Goal: Task Accomplishment & Management: Complete application form

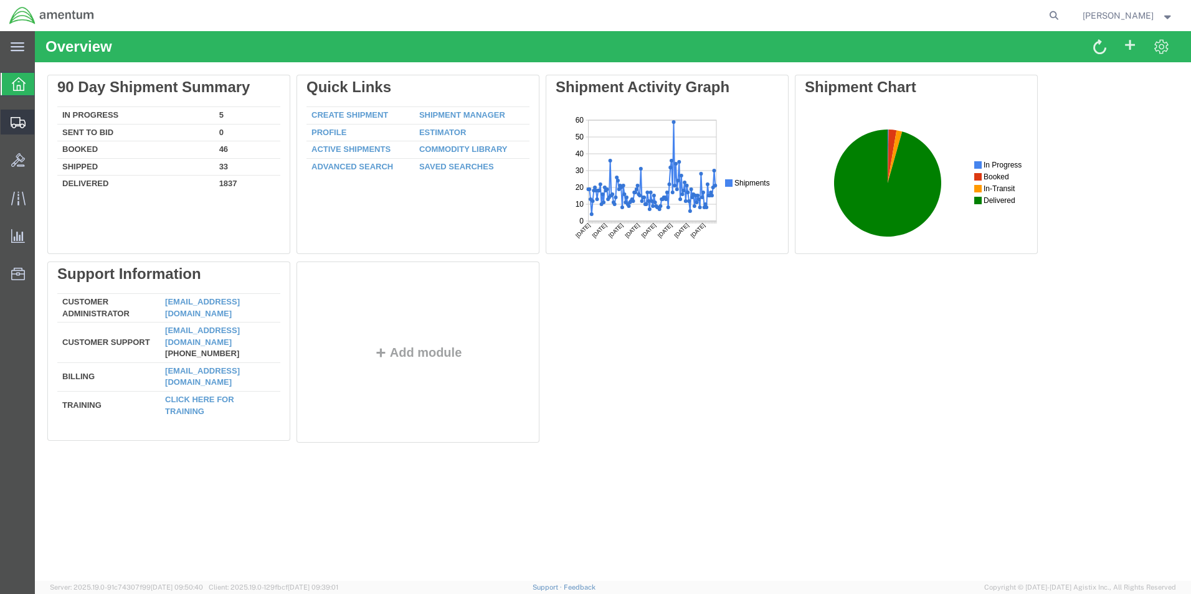
click at [27, 118] on div at bounding box center [18, 122] width 35 height 25
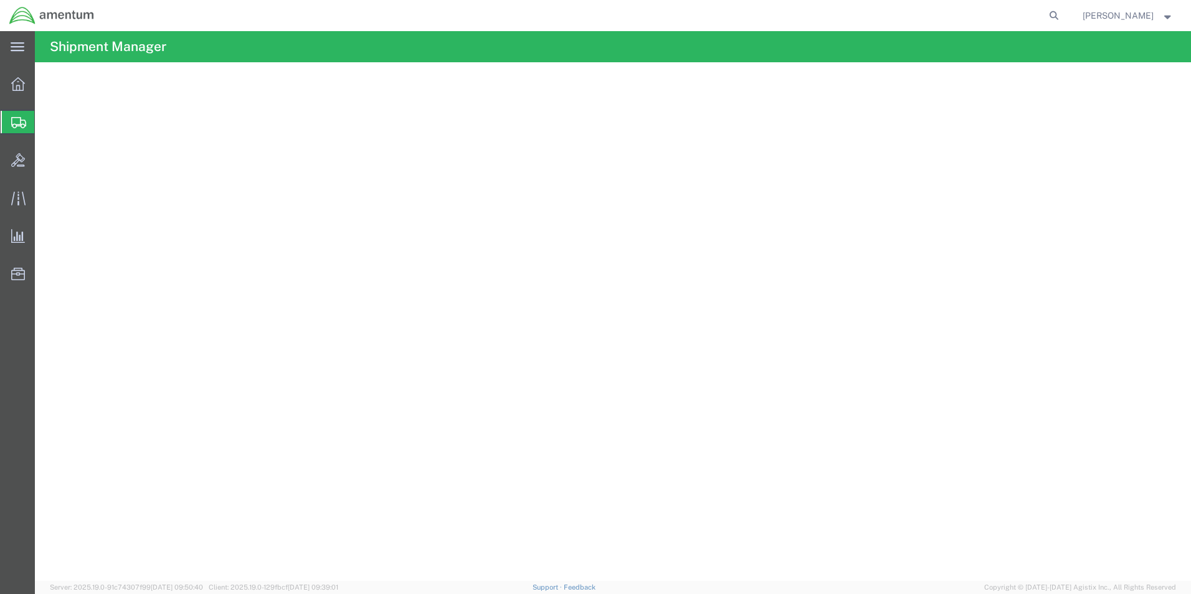
click at [0, 0] on span "Create from Template" at bounding box center [0, 0] width 0 height 0
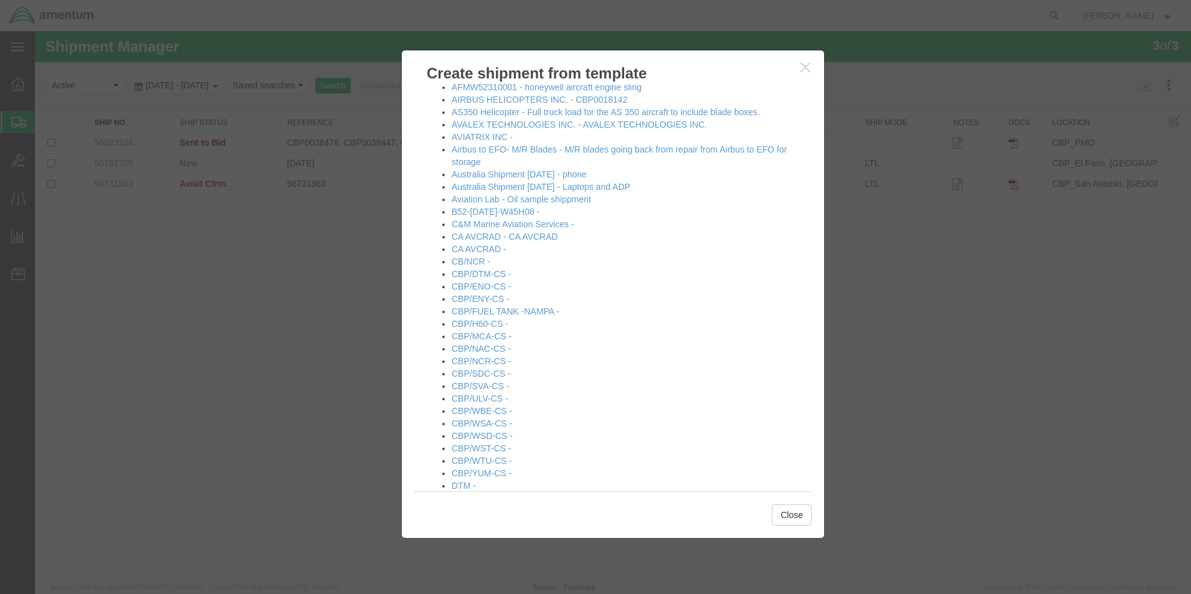
scroll to position [125, 0]
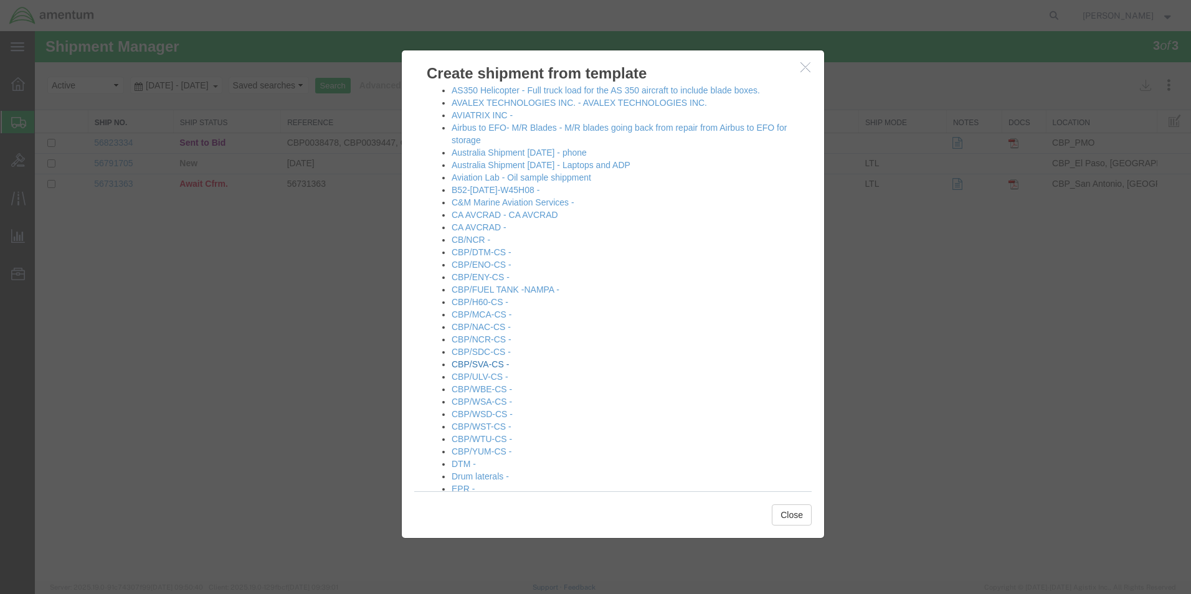
click at [486, 365] on link "CBP/SVA-CS -" at bounding box center [479, 364] width 57 height 10
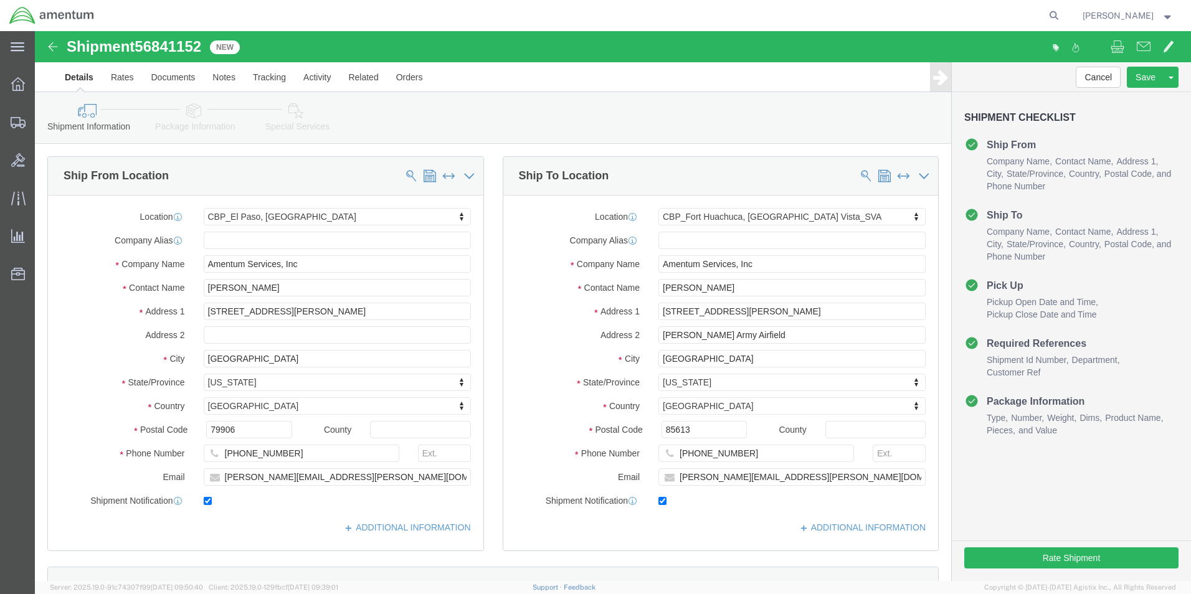
select select "49831"
select select "49948"
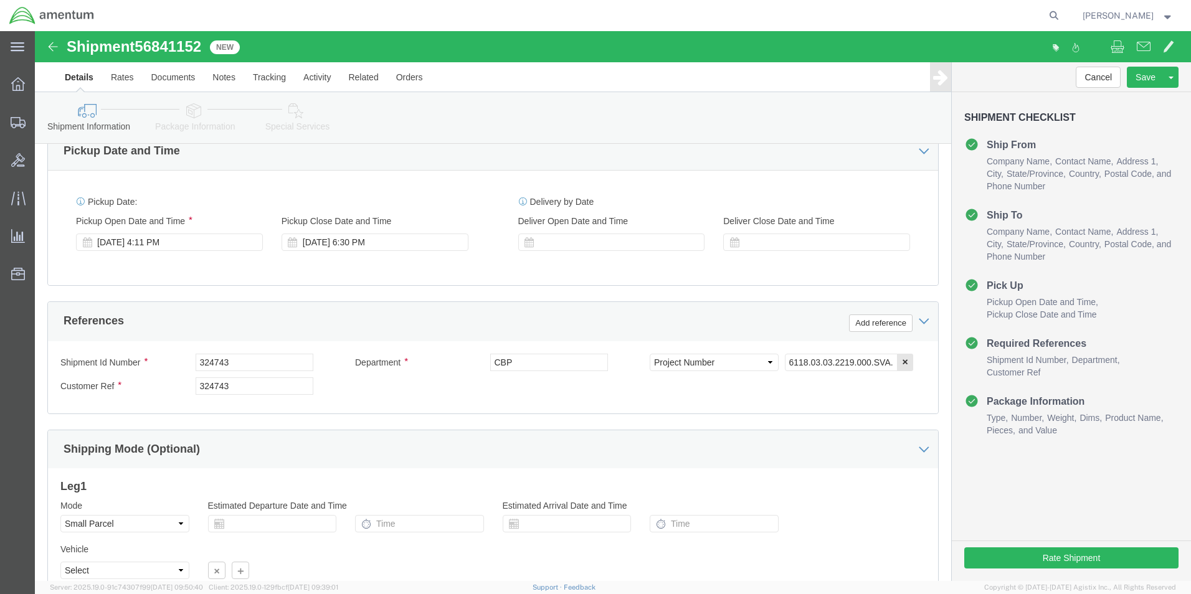
scroll to position [436, 0]
click input "324743"
drag, startPoint x: 170, startPoint y: 332, endPoint x: 161, endPoint y: 331, distance: 9.4
click input "324743"
type input "537-000539"
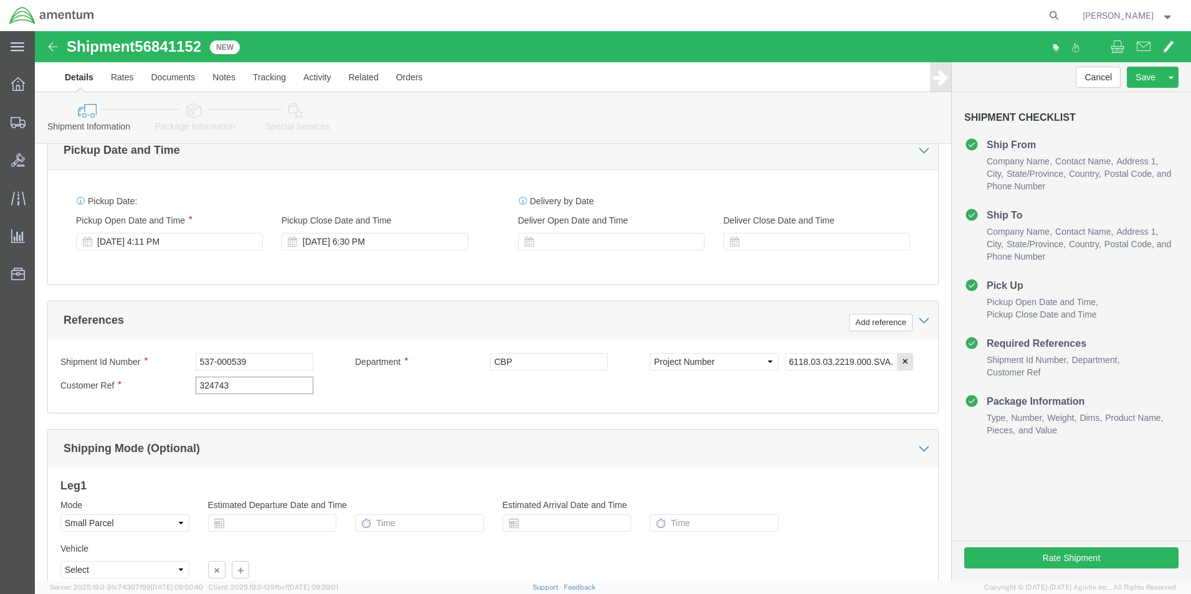
drag, startPoint x: 219, startPoint y: 355, endPoint x: 97, endPoint y: 354, distance: 121.4
click div "Customer Ref 324743"
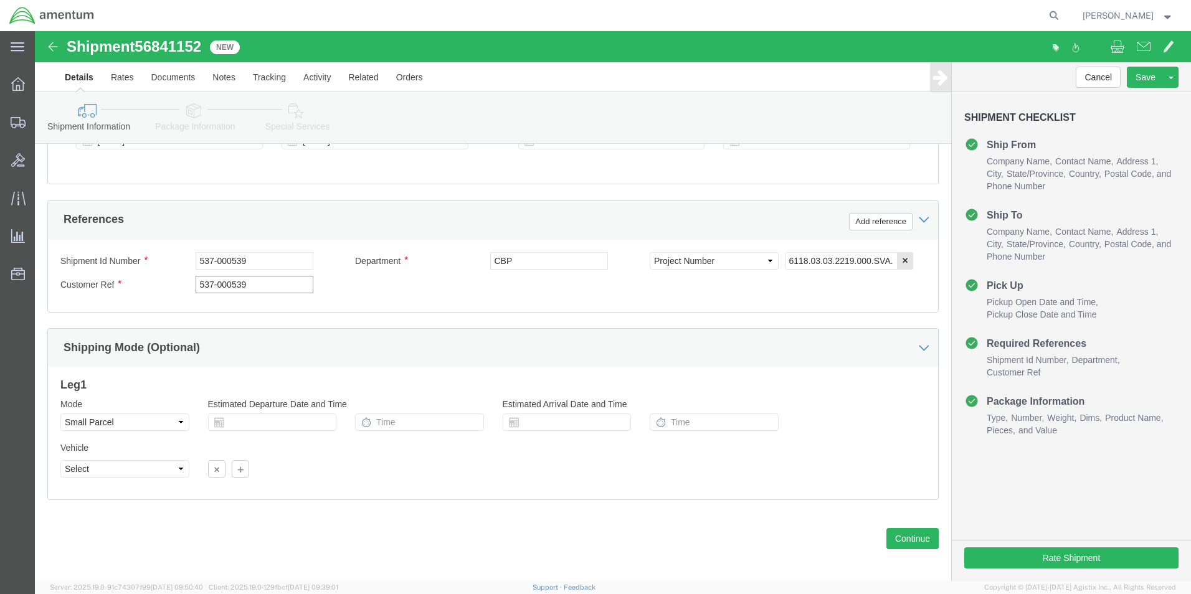
scroll to position [543, 0]
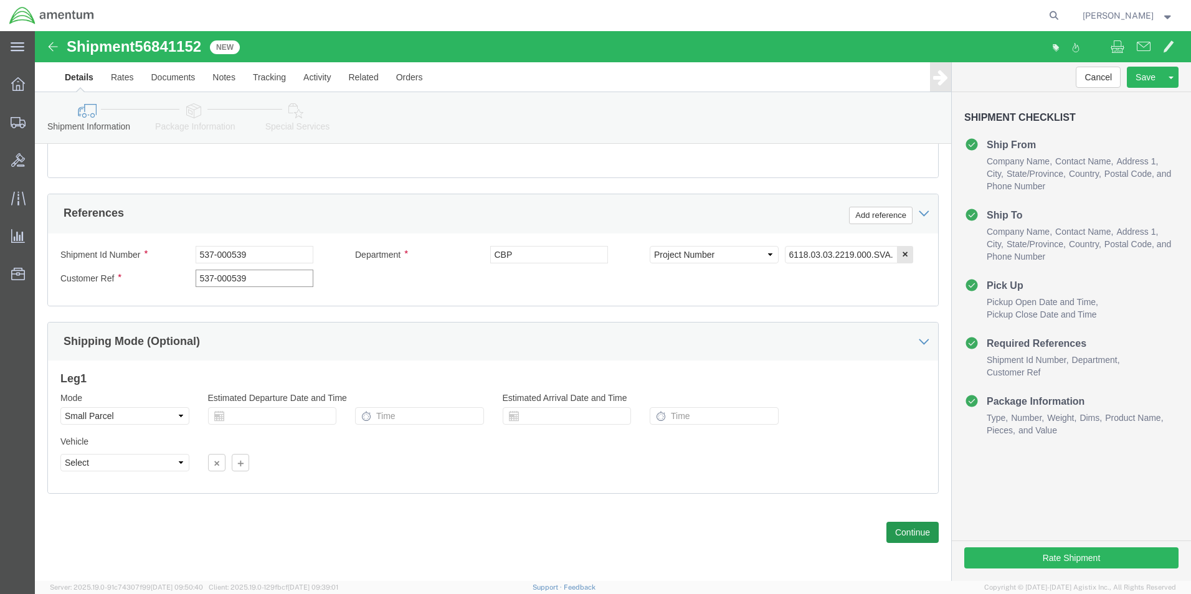
type input "537-000539"
click button "Continue"
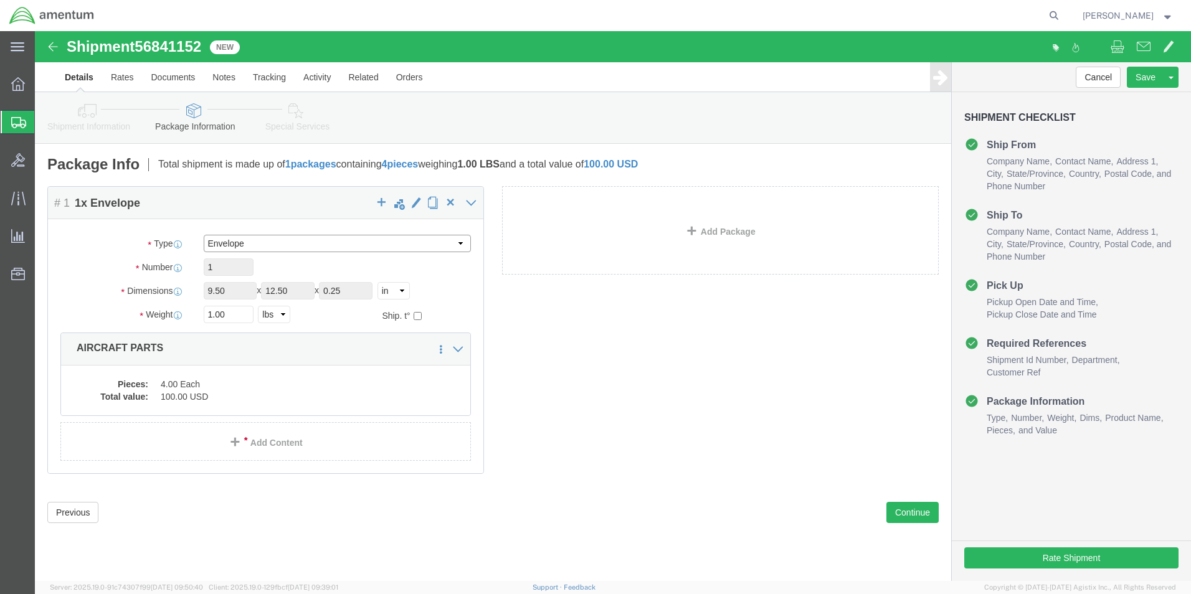
click select "Select Bale(s) Basket(s) Bolt(s) Bottle(s) Buckets Bulk Bundle(s) Can(s) Cardbo…"
select select "YRPK"
click select "Select Bale(s) Basket(s) Bolt(s) Bottle(s) Buckets Bulk Bundle(s) Can(s) Cardbo…"
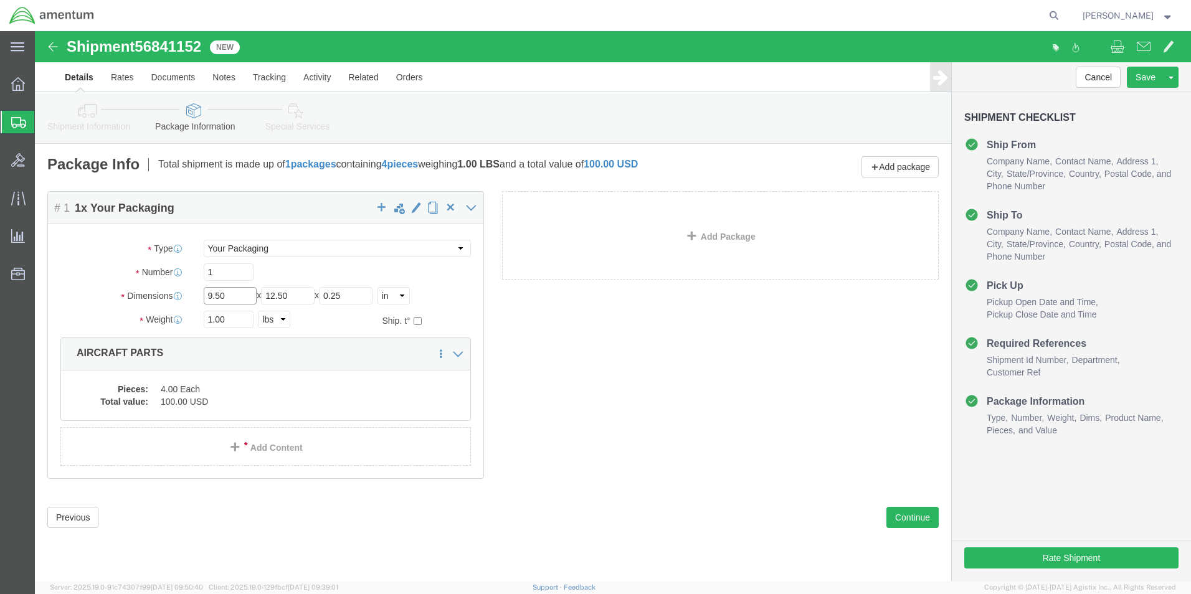
drag, startPoint x: 191, startPoint y: 264, endPoint x: 156, endPoint y: 264, distance: 34.2
click div "Dimensions Length 9.50 x Width 12.50 x Height 0.25 Select cm ft in"
type input "10"
type input "6"
type input "4"
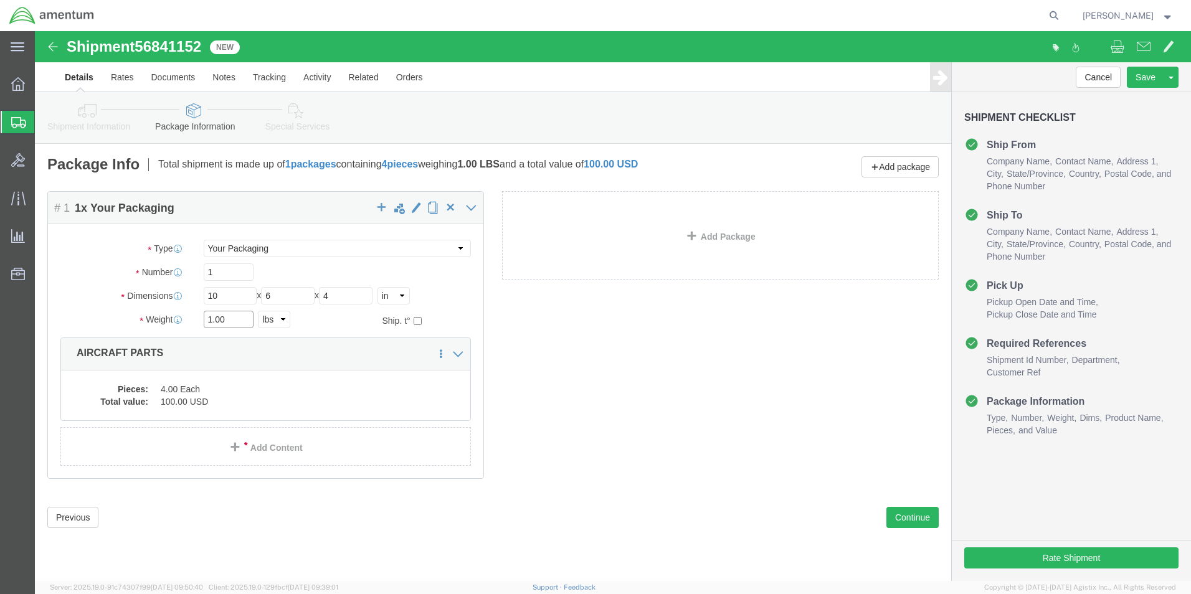
drag, startPoint x: 200, startPoint y: 282, endPoint x: 174, endPoint y: 289, distance: 27.6
click input "1.00"
type input "3"
click div "Save in commodity library Clone this content Delete this content AIRCRAFT PARTS"
click div "Package Content # 1 1 x Your Packaging Package Type Select Bale(s) Basket(s) Bo…"
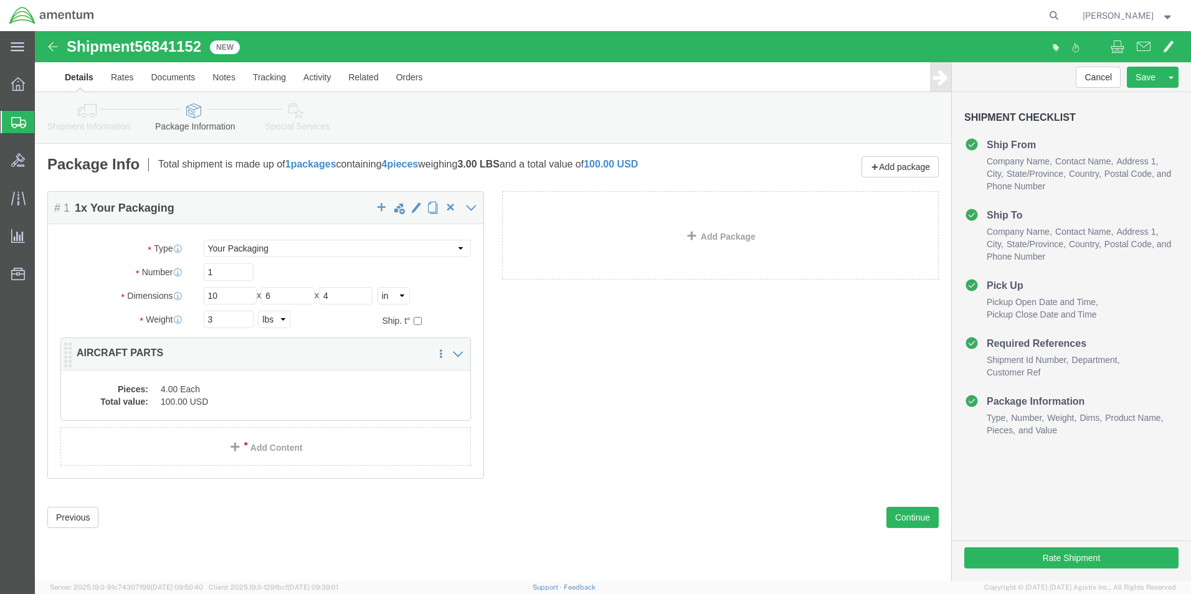
click dd "4.00 Each"
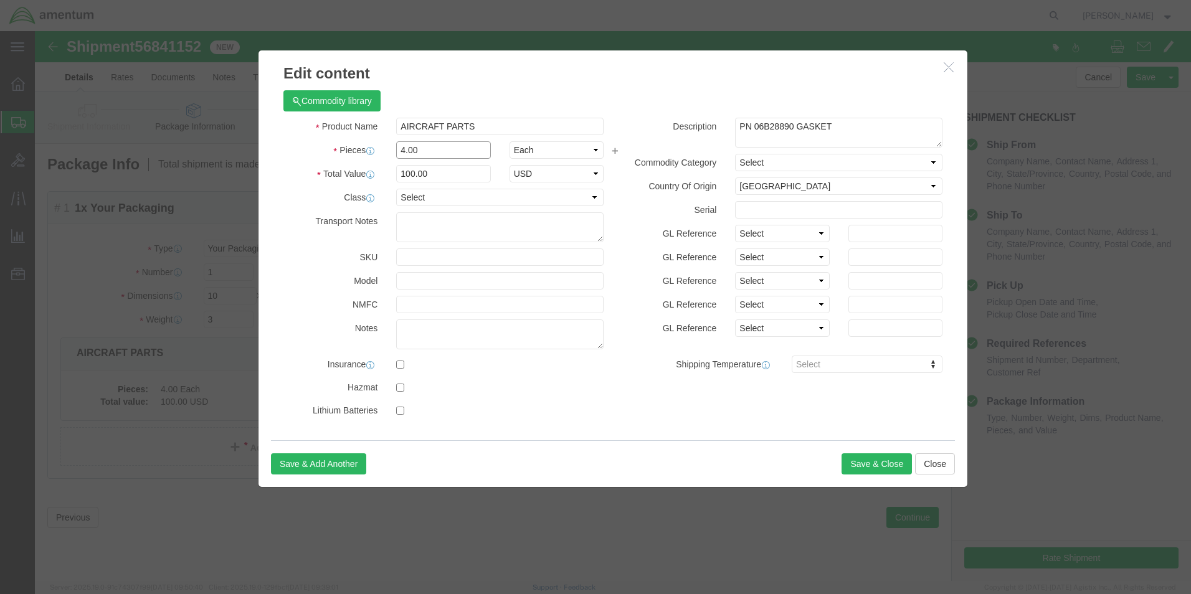
drag, startPoint x: 362, startPoint y: 124, endPoint x: 331, endPoint y: 129, distance: 31.5
click div "Product Name AIRCRAFT PARTS Pieces 4.00 Select Bag Barrels 100Board Feet Bottle…"
type input "1"
click label "Total Value"
drag, startPoint x: 382, startPoint y: 144, endPoint x: 344, endPoint y: 147, distance: 37.4
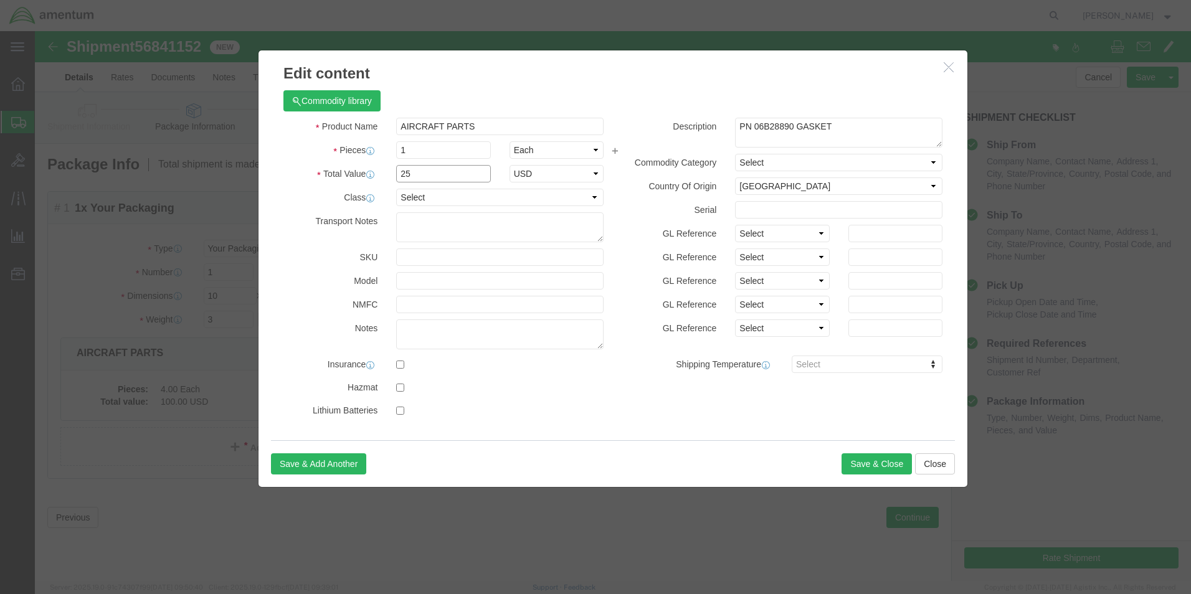
click div "Total Value 25 Select ADP AED AFN ALL AMD AOA ARS ATS AUD AWG AZN BAM BBD BDT B…"
type input "100"
drag, startPoint x: 811, startPoint y: 90, endPoint x: 721, endPoint y: 103, distance: 90.6
drag, startPoint x: 804, startPoint y: 97, endPoint x: 676, endPoint y: 106, distance: 128.6
click div "Description PN 06B28890 GASKET"
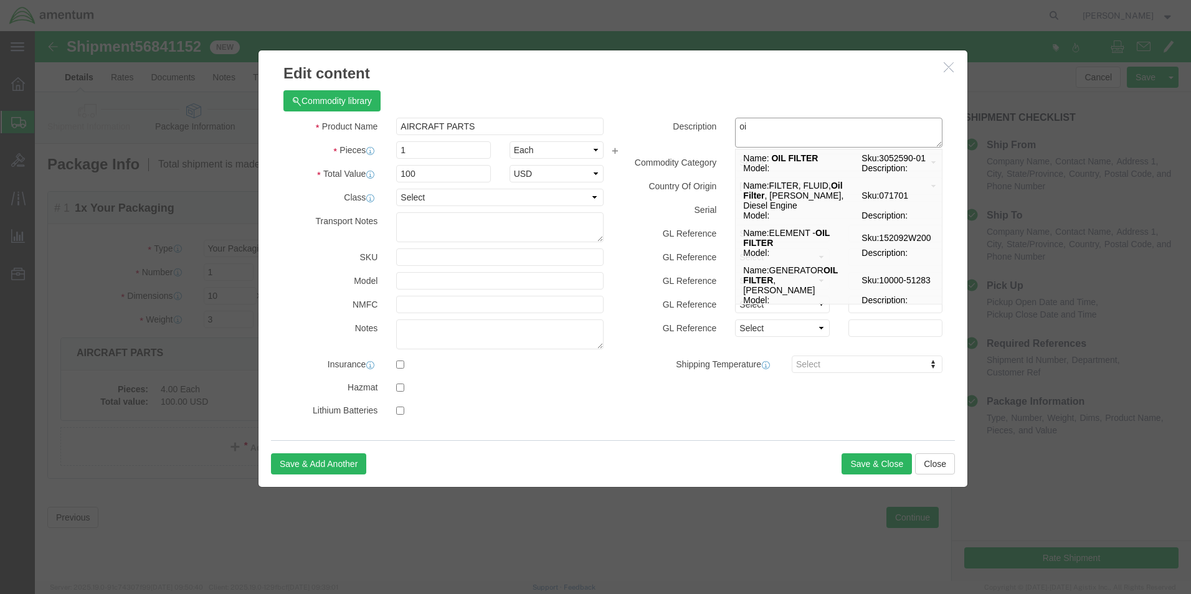
type textarea "o"
type textarea "OIL FILTER"
click button "Save & Close"
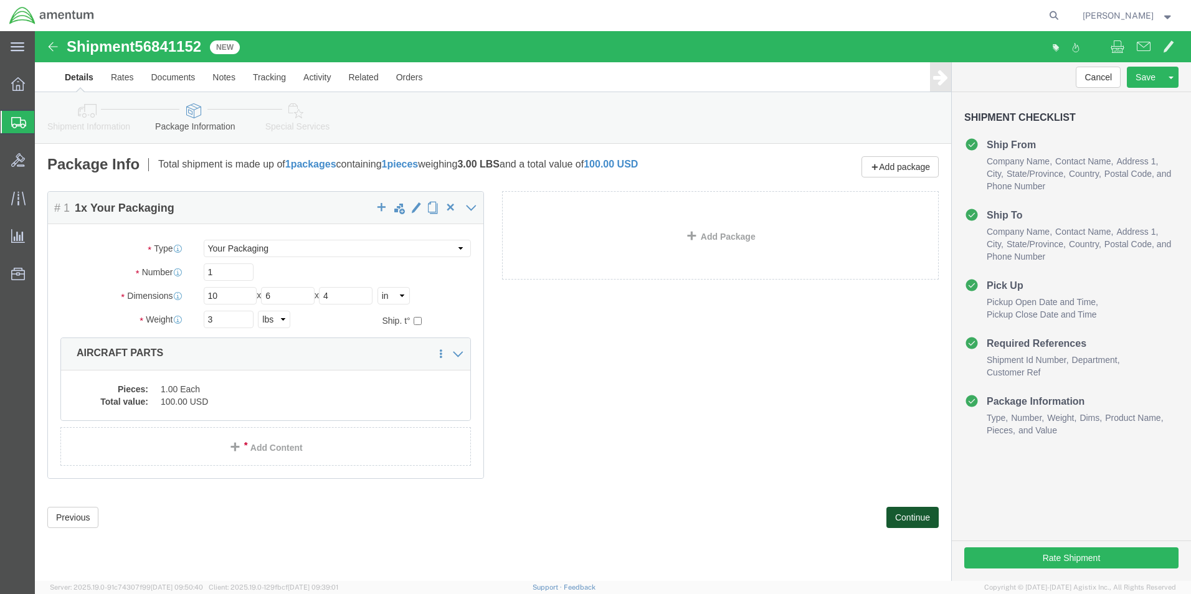
click button "Continue"
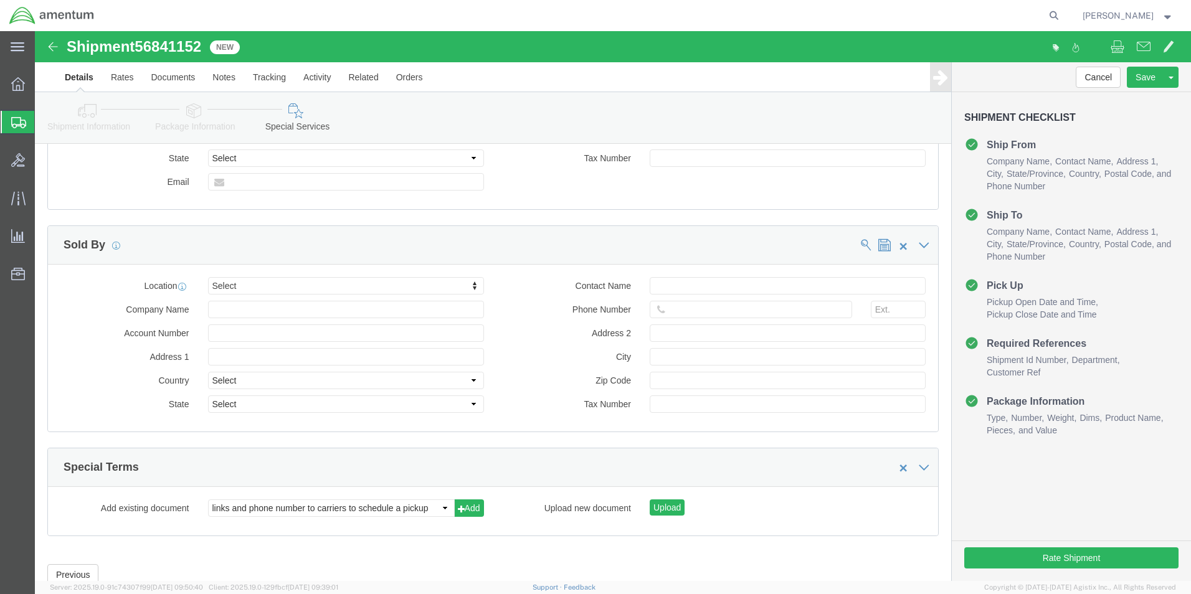
scroll to position [1142, 0]
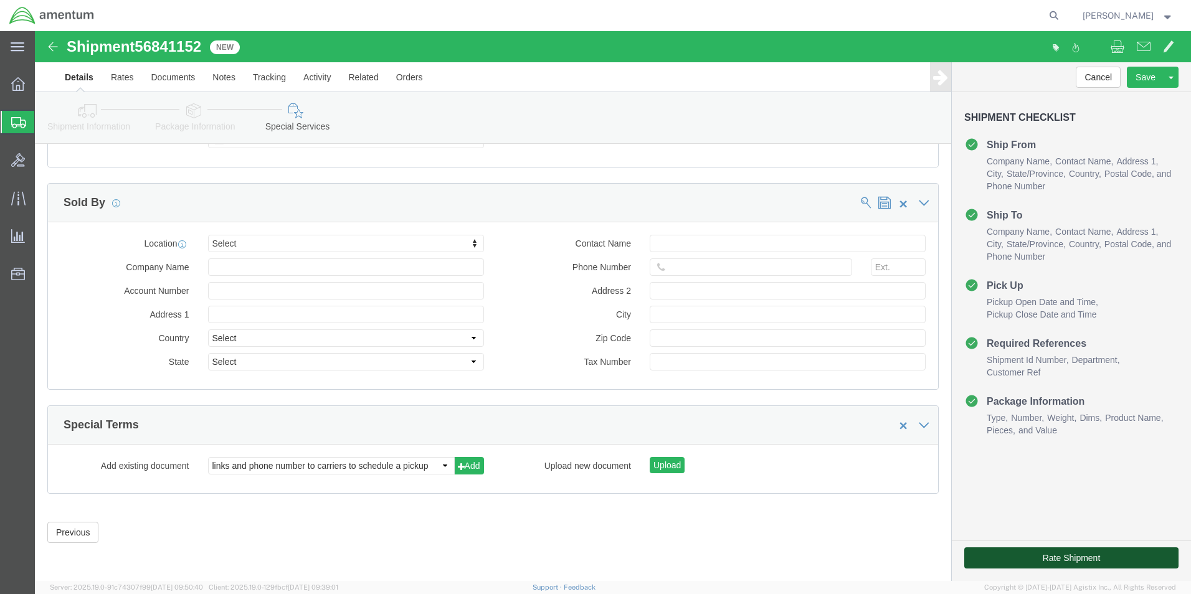
click button "Rate Shipment"
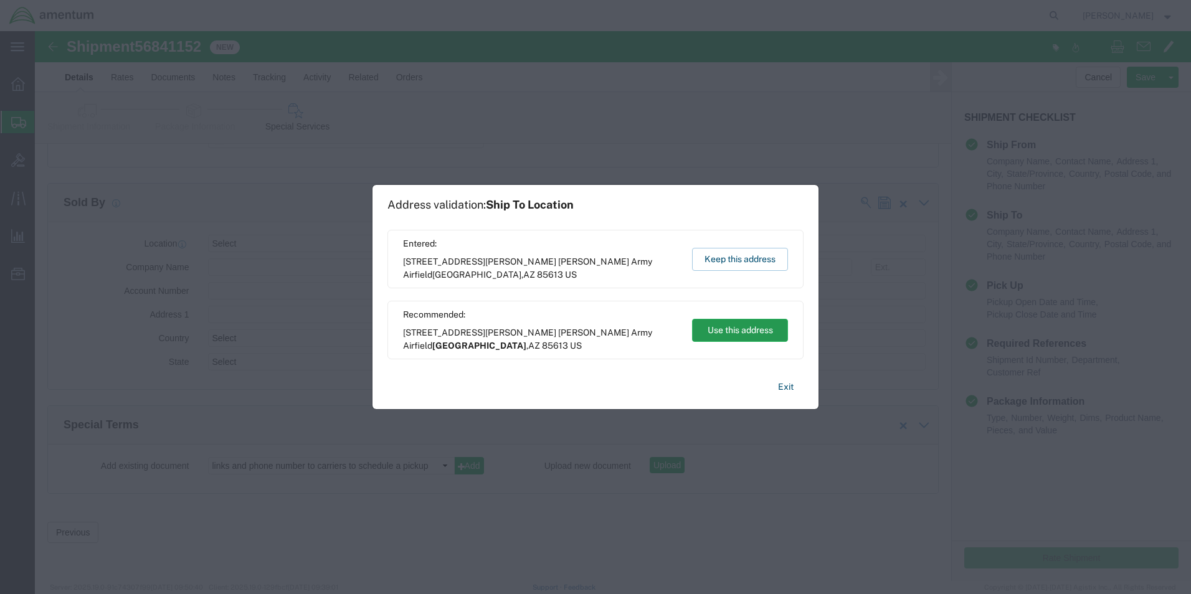
click at [750, 326] on button "Use this address" at bounding box center [740, 330] width 96 height 23
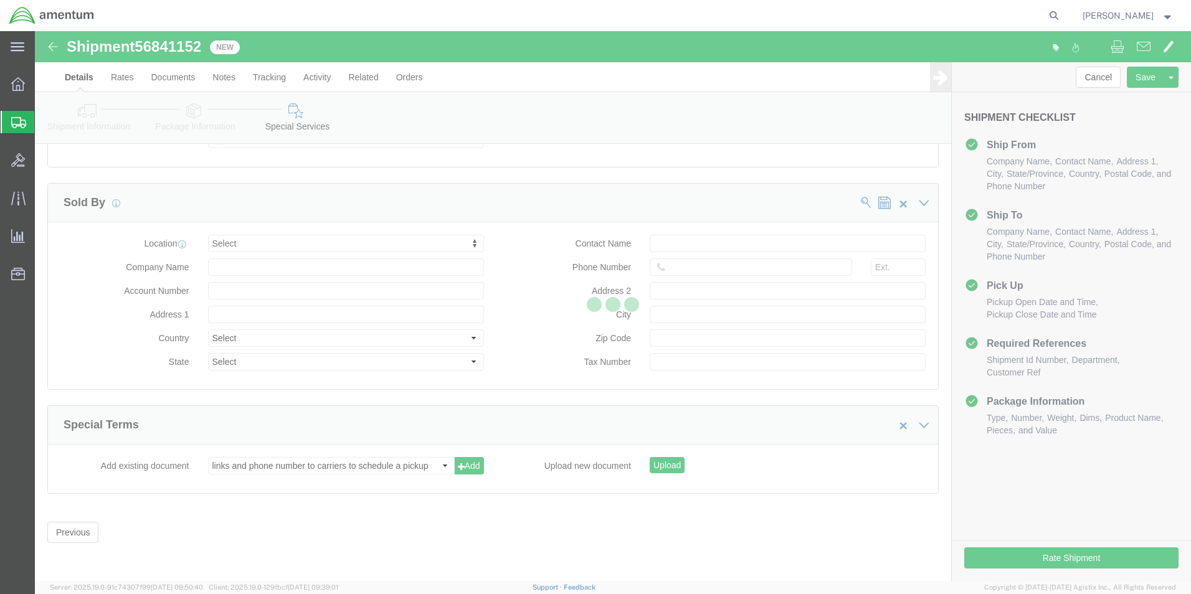
scroll to position [51, 0]
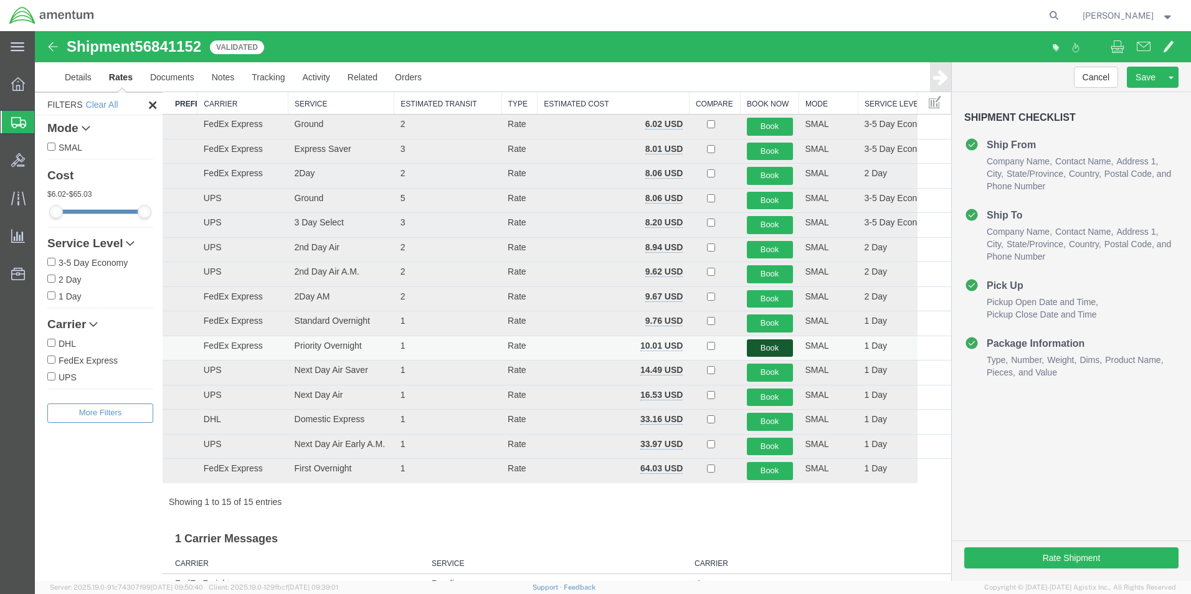
click at [753, 347] on button "Book" at bounding box center [770, 348] width 46 height 18
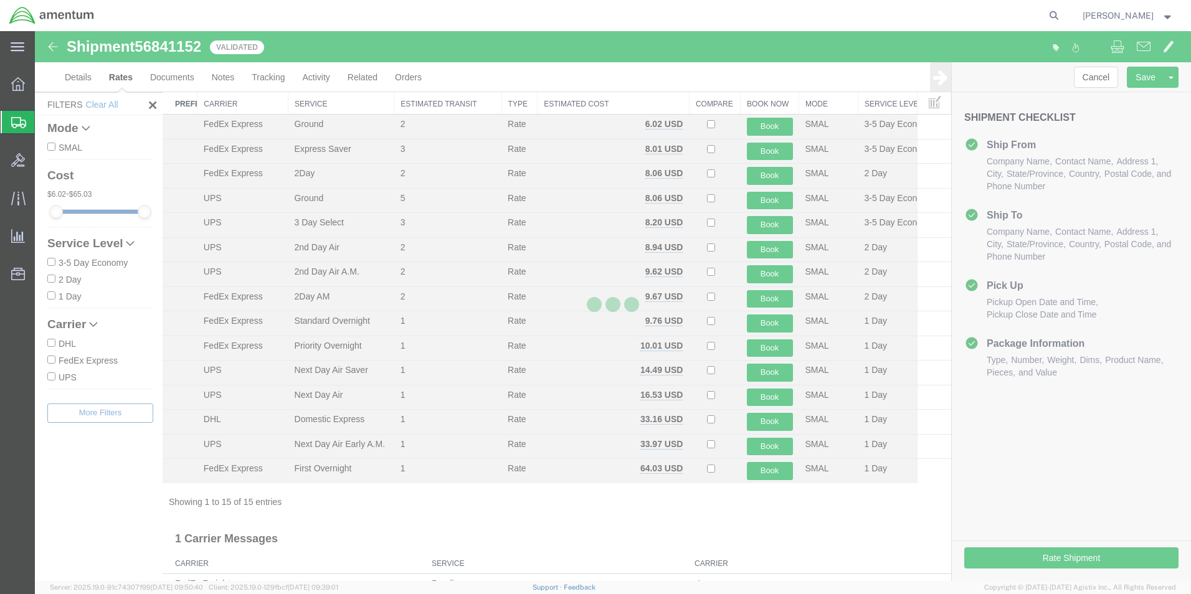
scroll to position [0, 0]
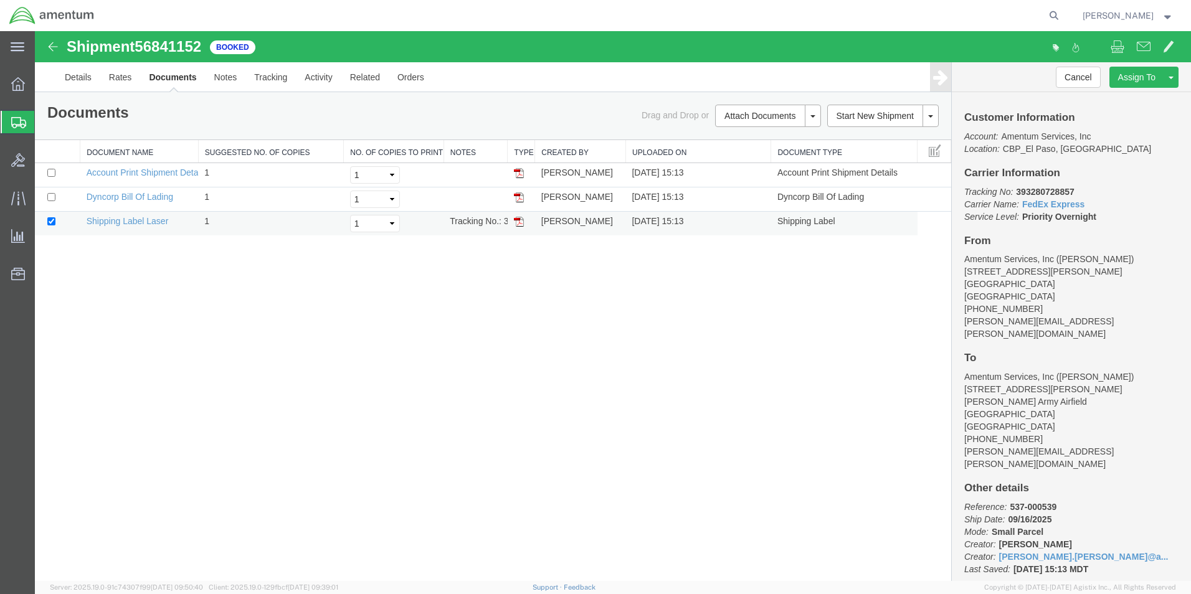
click at [516, 222] on img at bounding box center [519, 222] width 10 height 10
